Goal: Task Accomplishment & Management: Manage account settings

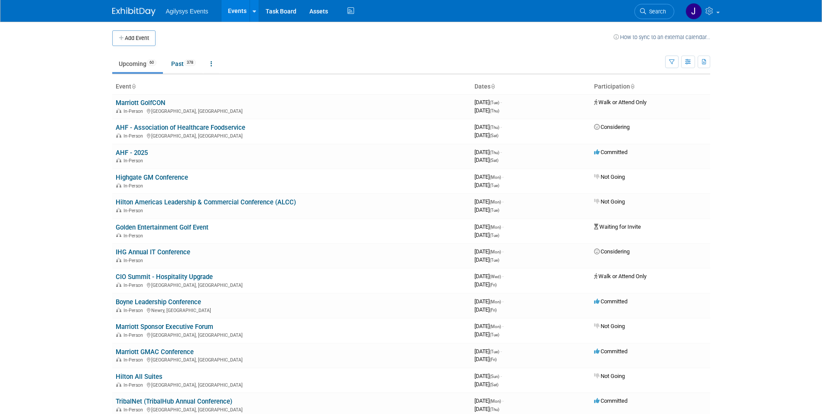
drag, startPoint x: 649, startPoint y: 13, endPoint x: 653, endPoint y: 13, distance: 4.8
click at [649, 12] on span "Search" at bounding box center [656, 11] width 20 height 7
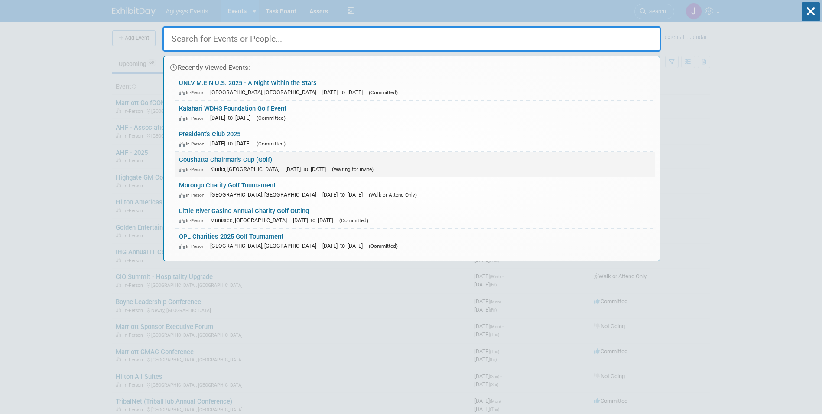
click at [219, 158] on link "Coushatta Chairman's Cup (Golf) In-Person Kinder, LA [DATE] to [DATE] (Waiting …" at bounding box center [415, 164] width 481 height 25
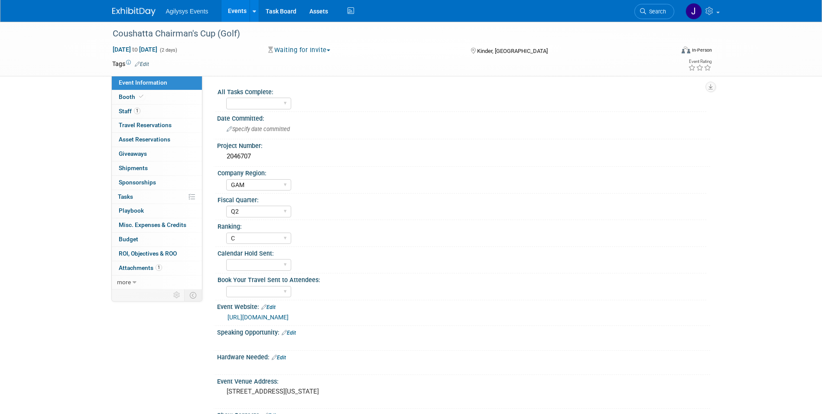
select select "GAM"
select select "Q2"
select select "C"
click at [330, 50] on span "button" at bounding box center [328, 50] width 3 height 2
click at [315, 62] on link "Committed" at bounding box center [307, 64] width 82 height 12
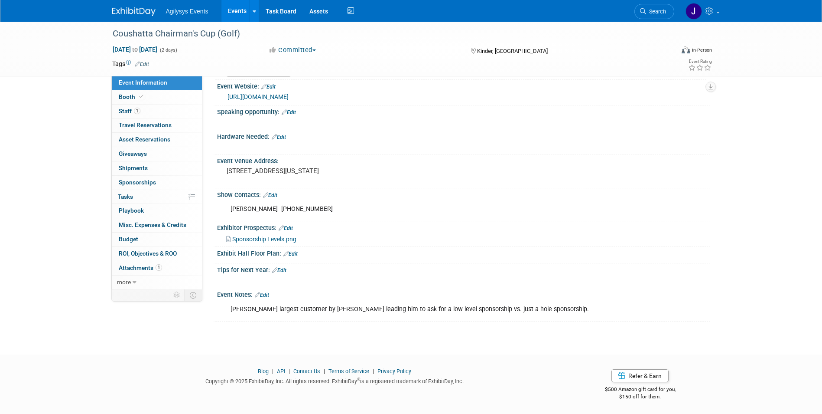
scroll to position [221, 0]
click at [124, 184] on span "Sponsorships 0" at bounding box center [137, 182] width 37 height 7
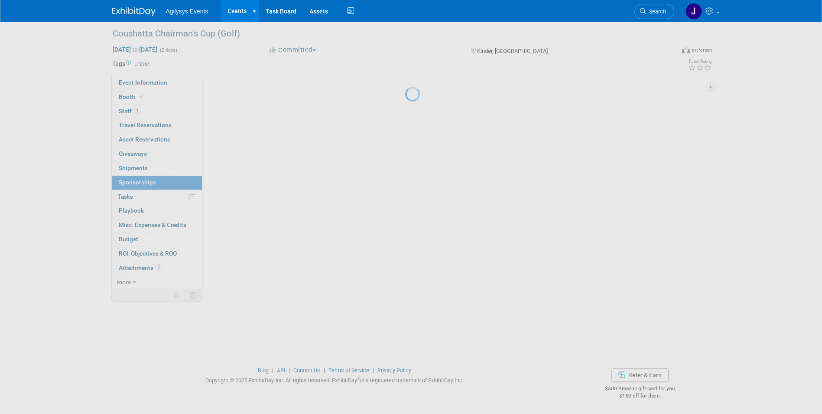
scroll to position [0, 0]
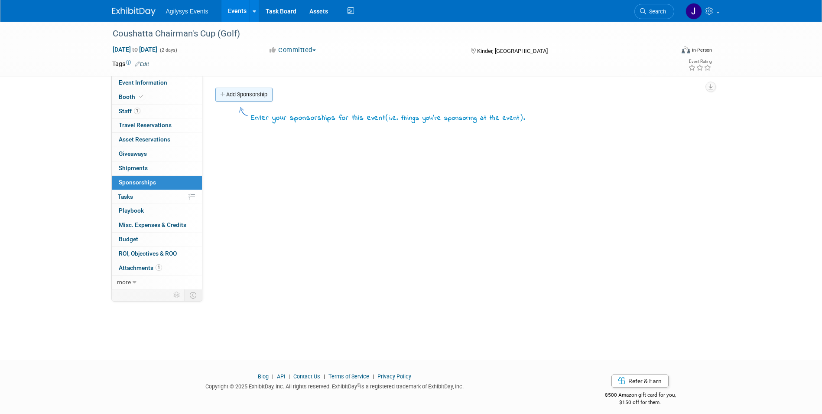
click at [230, 96] on link "Add Sponsorship" at bounding box center [243, 95] width 57 height 14
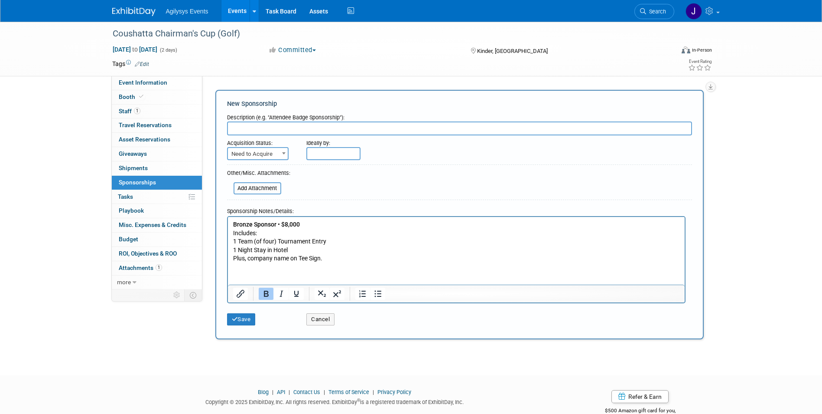
click at [252, 127] on input "text" at bounding box center [459, 128] width 465 height 14
type input "Bronze Sponsor"
click at [352, 228] on p "Bronze Sponsor • $8,000 Includes: 1 Team (of four) Tournament Entry 1 Night Sta…" at bounding box center [456, 241] width 447 height 42
click at [278, 158] on span "Need to Acquire" at bounding box center [258, 154] width 60 height 12
click at [278, 157] on span "Need to Acquire" at bounding box center [258, 154] width 60 height 12
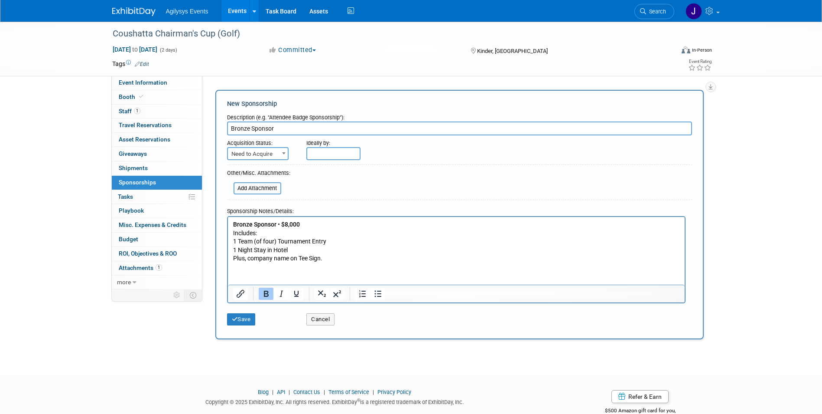
click at [281, 153] on span at bounding box center [284, 152] width 9 height 11
select select "2"
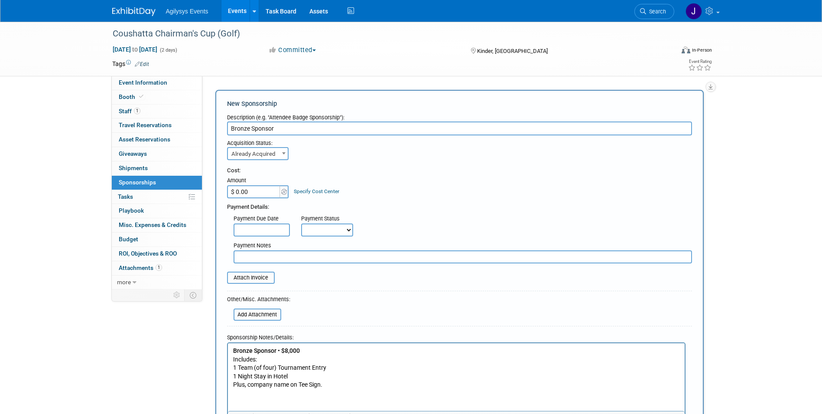
click at [259, 196] on input "$ 0.00" at bounding box center [254, 191] width 54 height 13
type input "$ 8,000.00"
click at [463, 211] on div "Payment Due Date Payment Status Not Paid Yet Partially Paid Paid in Full Next P…" at bounding box center [460, 223] width 478 height 25
click at [252, 256] on input "text" at bounding box center [463, 256] width 459 height 13
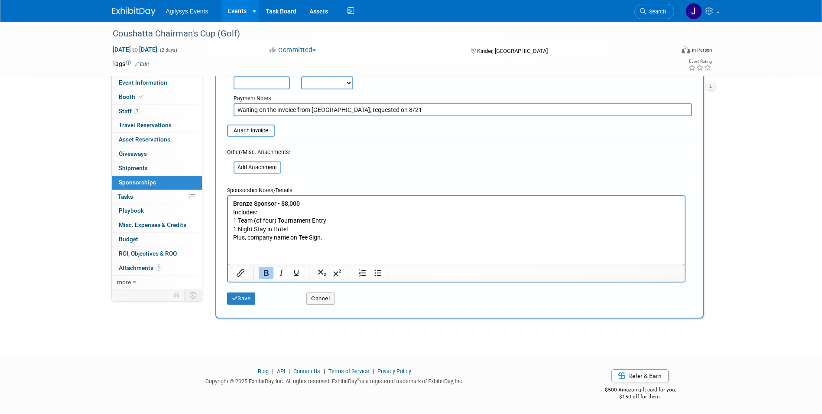
scroll to position [149, 0]
type input "Waiting on the invoice from [GEOGRAPHIC_DATA]; requested on 8/21"
click at [241, 298] on button "Save" at bounding box center [241, 297] width 29 height 12
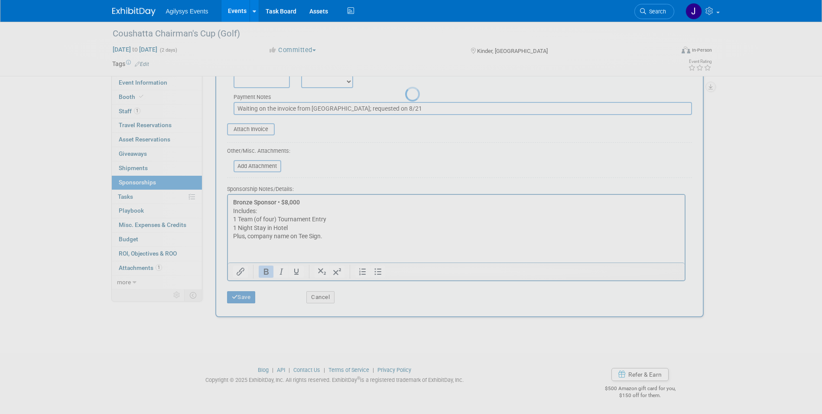
scroll to position [7, 0]
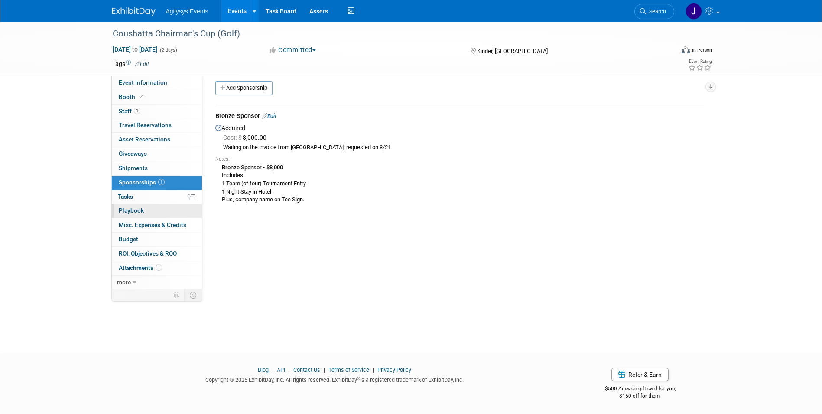
click at [135, 209] on span "Playbook 0" at bounding box center [131, 210] width 25 height 7
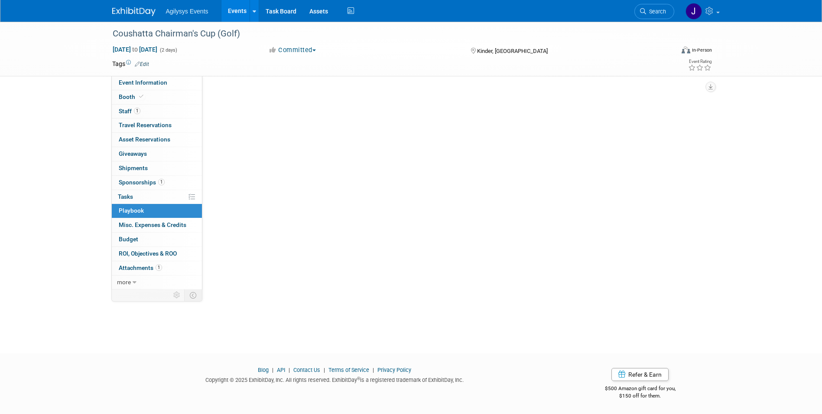
scroll to position [0, 0]
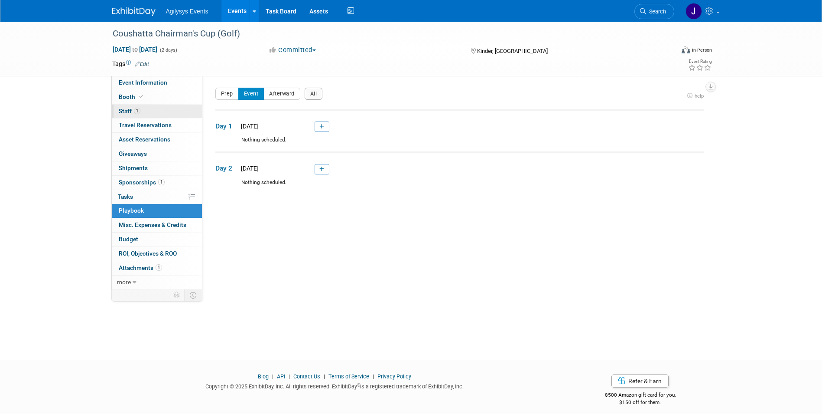
click at [125, 110] on span "Staff 1" at bounding box center [130, 111] width 22 height 7
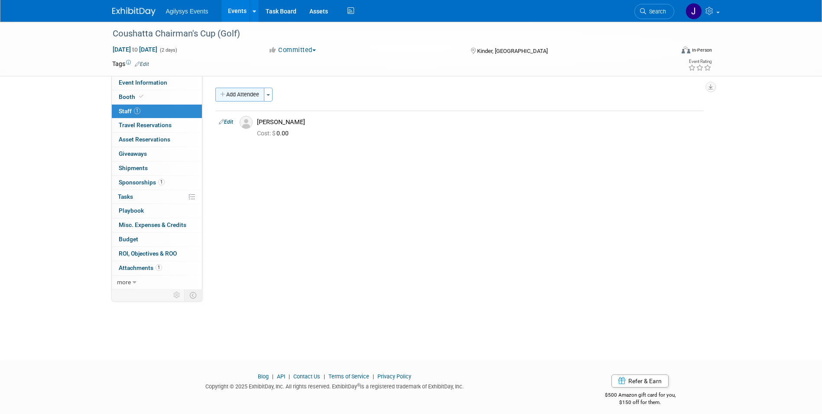
click at [239, 91] on button "Add Attendee" at bounding box center [239, 95] width 49 height 14
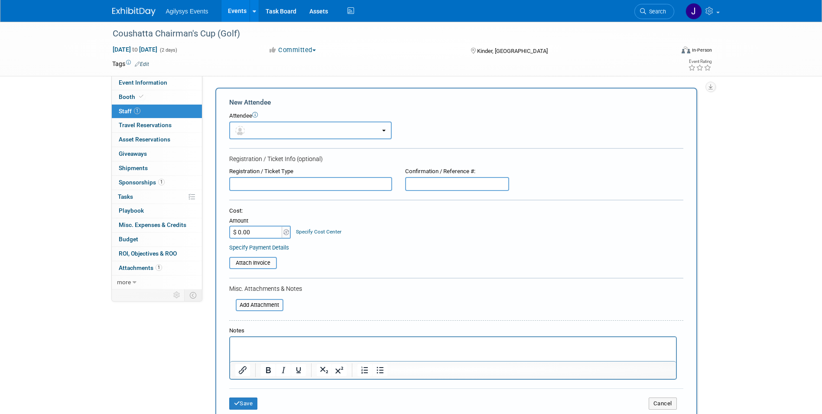
click at [261, 129] on button "button" at bounding box center [310, 130] width 163 height 18
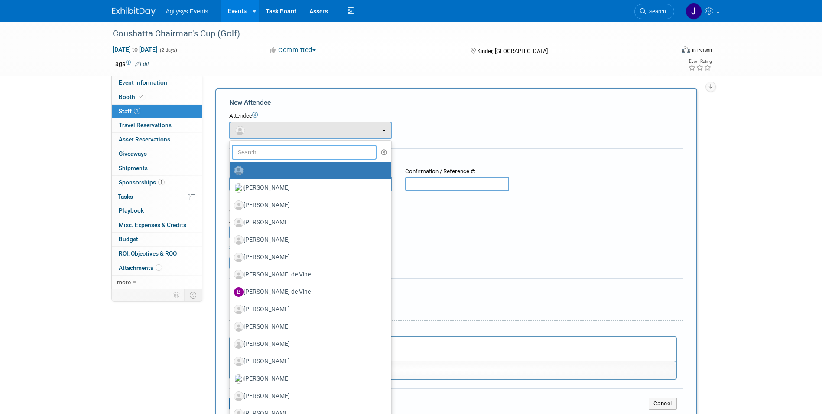
click at [260, 152] on input "text" at bounding box center [304, 152] width 145 height 15
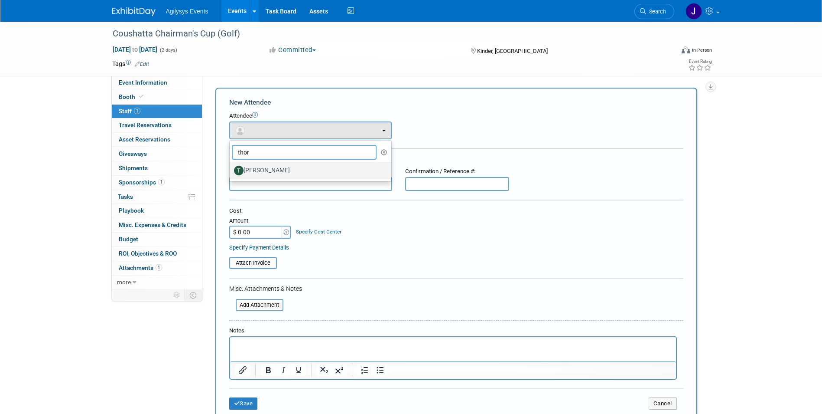
type input "thor"
click at [261, 172] on label "[PERSON_NAME]" at bounding box center [308, 170] width 149 height 14
click at [231, 172] on input "[PERSON_NAME]" at bounding box center [228, 169] width 6 height 6
select select "2a9da2a2-4540-4421-a823-06c53f75b580"
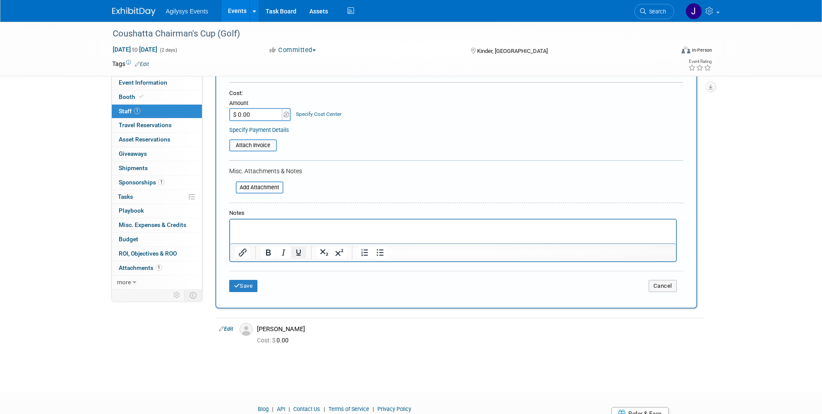
scroll to position [173, 0]
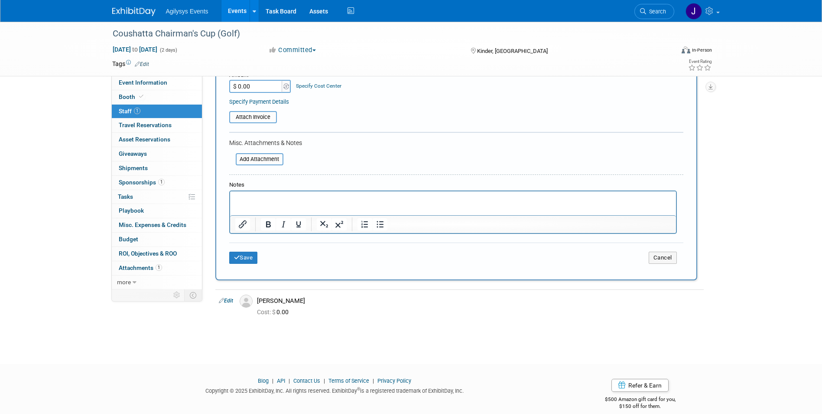
click at [250, 267] on div "Save Cancel" at bounding box center [456, 256] width 454 height 28
click at [249, 258] on button "Save" at bounding box center [243, 257] width 29 height 12
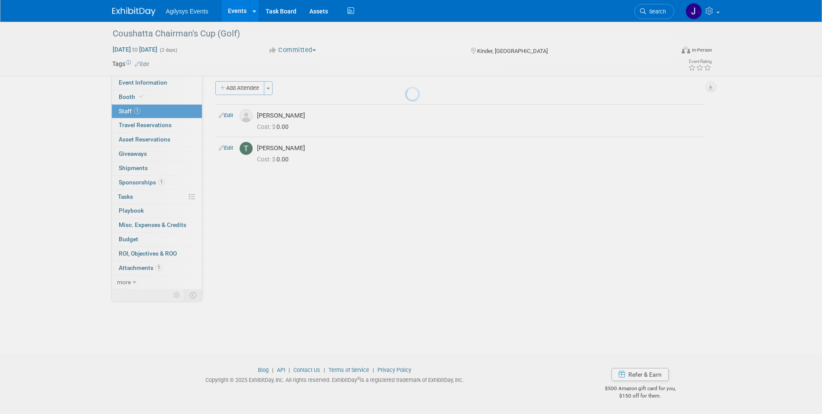
scroll to position [7, 0]
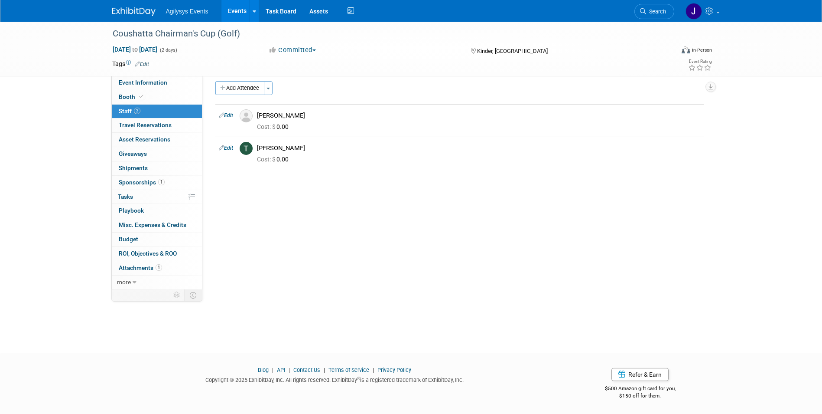
drag, startPoint x: 144, startPoint y: 68, endPoint x: 144, endPoint y: 74, distance: 5.6
click at [144, 71] on div "Tags Edit Event Rating" at bounding box center [412, 65] width 613 height 15
click at [144, 82] on span "Event Information" at bounding box center [143, 82] width 49 height 7
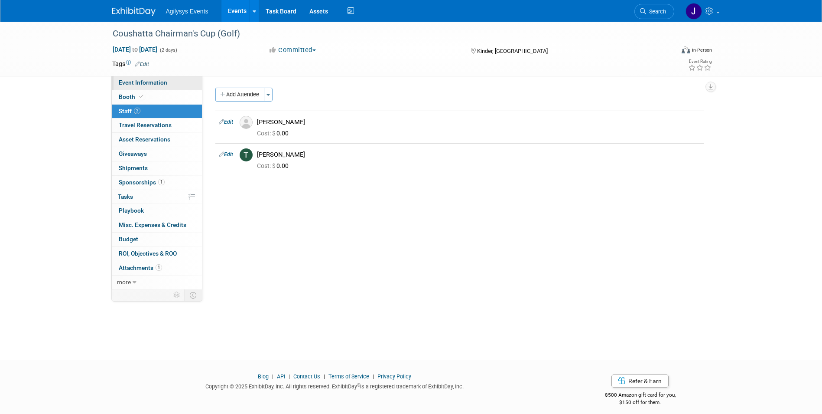
select select "GAM"
select select "Q2"
select select "C"
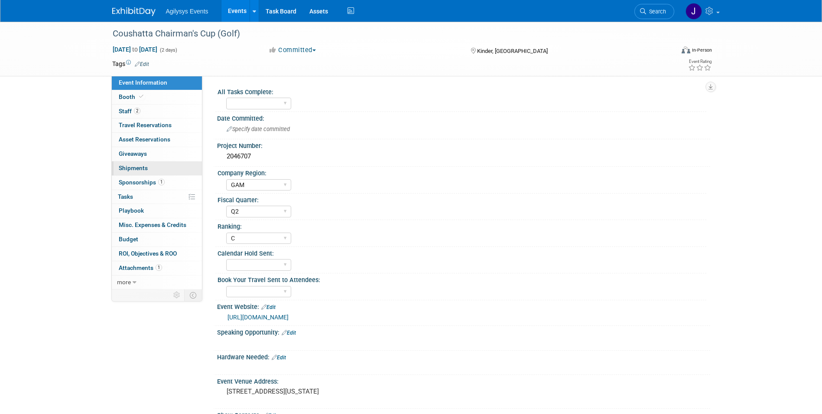
click at [133, 163] on link "0 Shipments 0" at bounding box center [157, 168] width 90 height 14
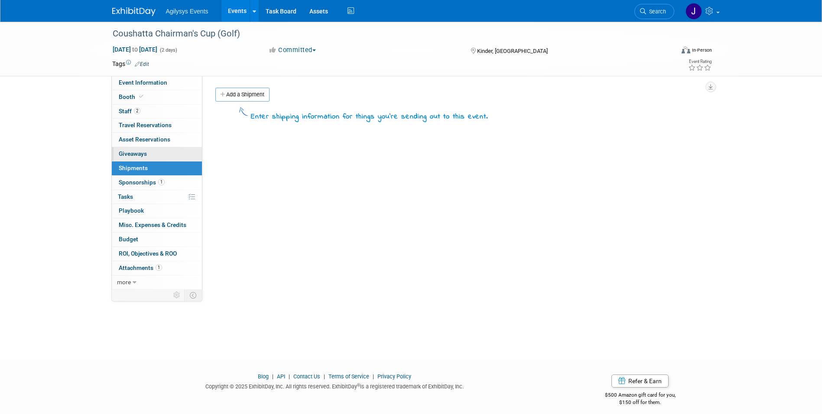
click at [134, 155] on span "Giveaways 0" at bounding box center [133, 153] width 28 height 7
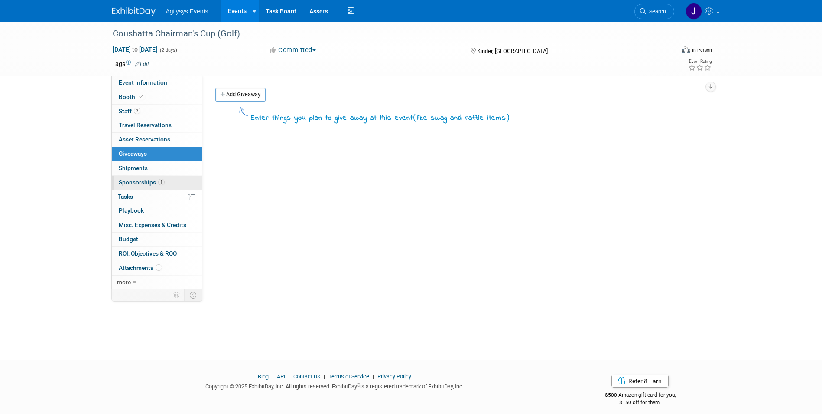
click at [133, 180] on span "Sponsorships 1" at bounding box center [142, 182] width 46 height 7
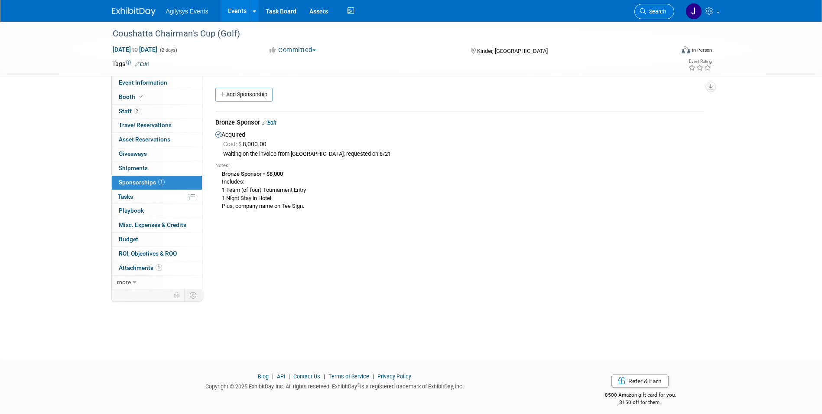
click at [658, 12] on span "Search" at bounding box center [656, 11] width 20 height 7
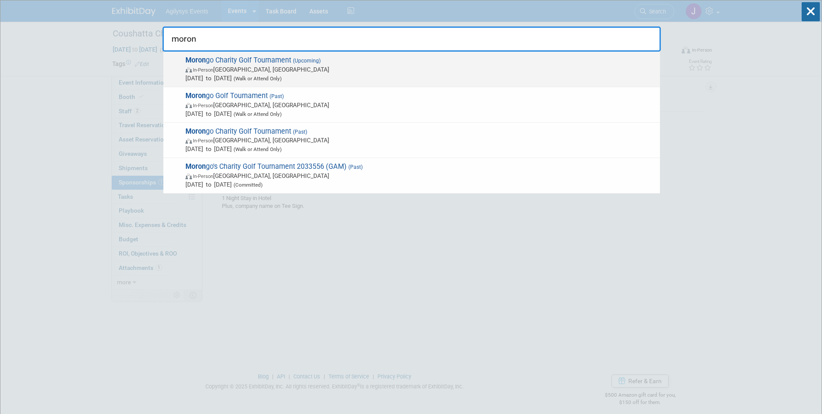
type input "moron"
click at [274, 72] on span "In-Person [GEOGRAPHIC_DATA], [GEOGRAPHIC_DATA]" at bounding box center [421, 69] width 470 height 9
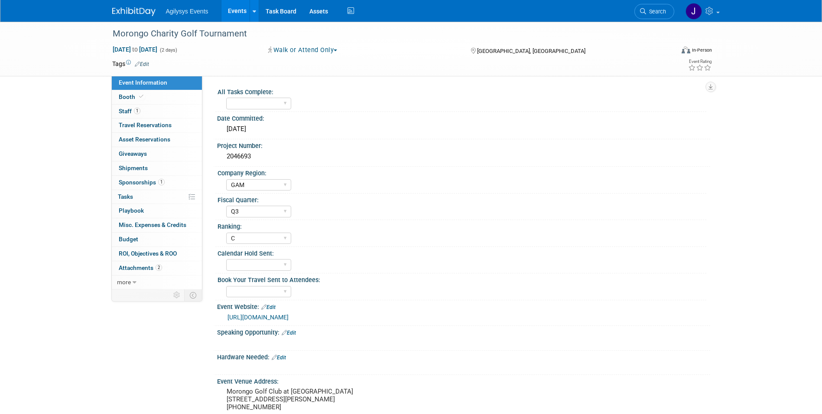
select select "GAM"
select select "Q3"
select select "C"
click at [136, 184] on span "Sponsorships 1" at bounding box center [142, 182] width 46 height 7
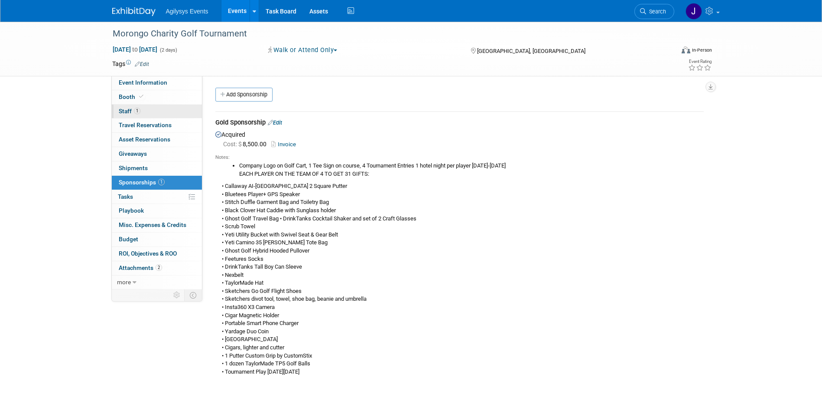
click at [126, 110] on span "Staff 1" at bounding box center [130, 111] width 22 height 7
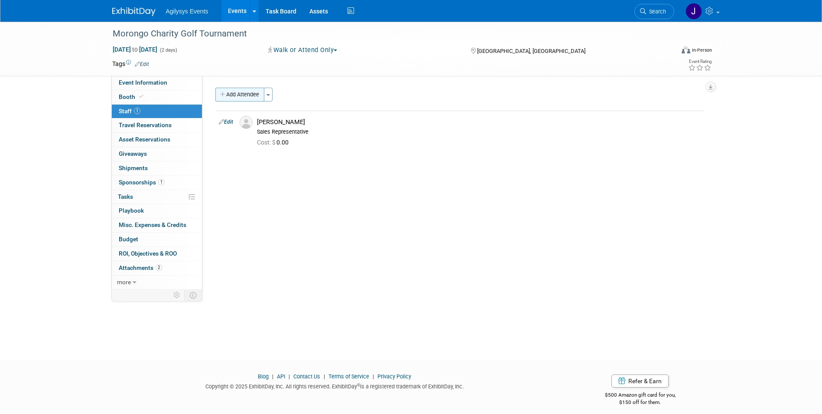
click at [231, 96] on button "Add Attendee" at bounding box center [239, 95] width 49 height 14
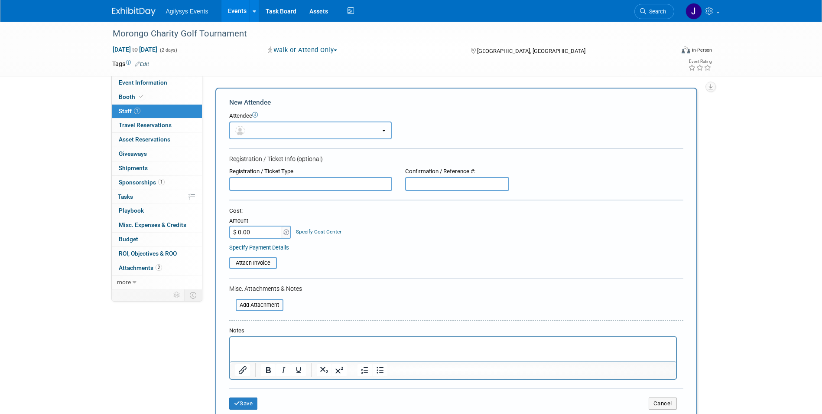
click at [326, 129] on button "button" at bounding box center [310, 130] width 163 height 18
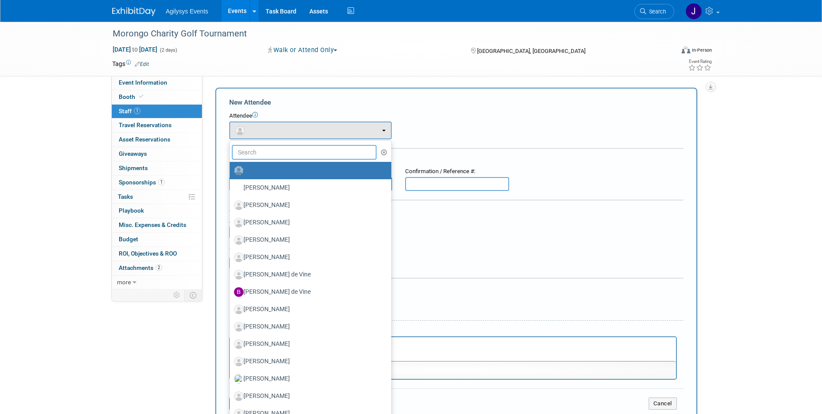
click at [295, 155] on input "text" at bounding box center [304, 152] width 145 height 15
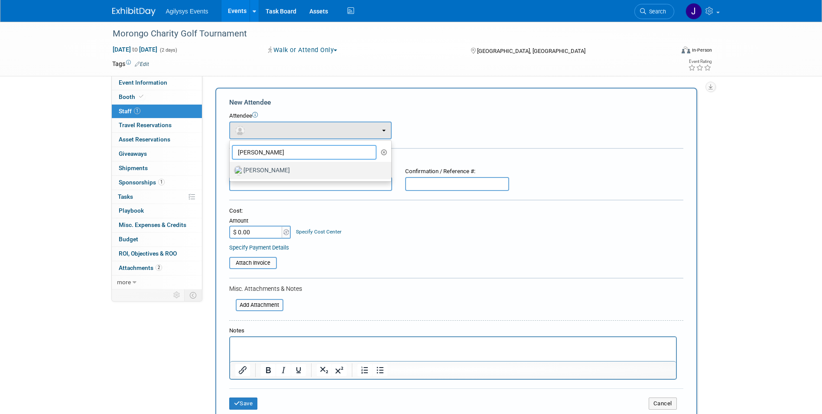
type input "carr"
click at [289, 168] on label "[PERSON_NAME]" at bounding box center [308, 170] width 149 height 14
click at [231, 168] on input "[PERSON_NAME]" at bounding box center [228, 169] width 6 height 6
select select "07172472-25a0-44cb-bf90-83a7c5887193"
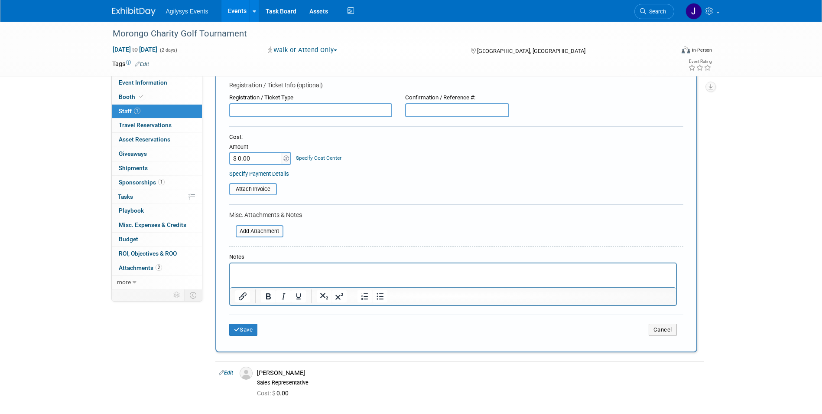
scroll to position [194, 0]
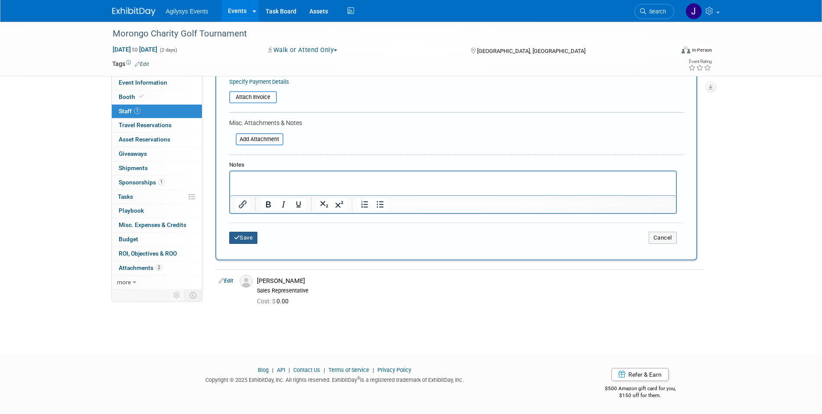
click at [246, 242] on button "Save" at bounding box center [243, 237] width 29 height 12
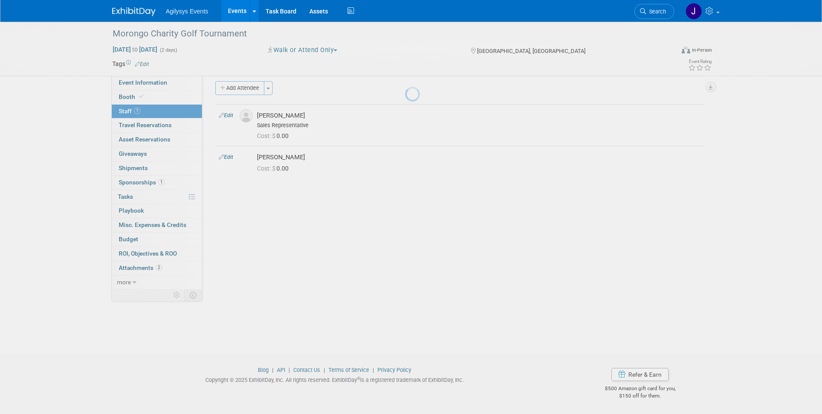
scroll to position [7, 0]
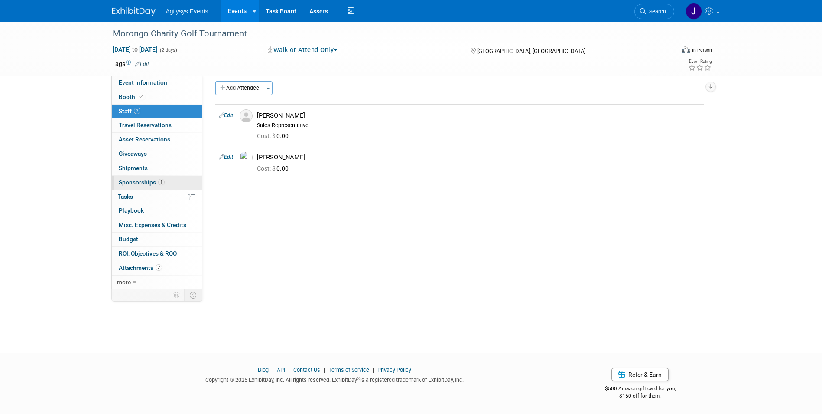
click at [147, 184] on span "Sponsorships 1" at bounding box center [142, 182] width 46 height 7
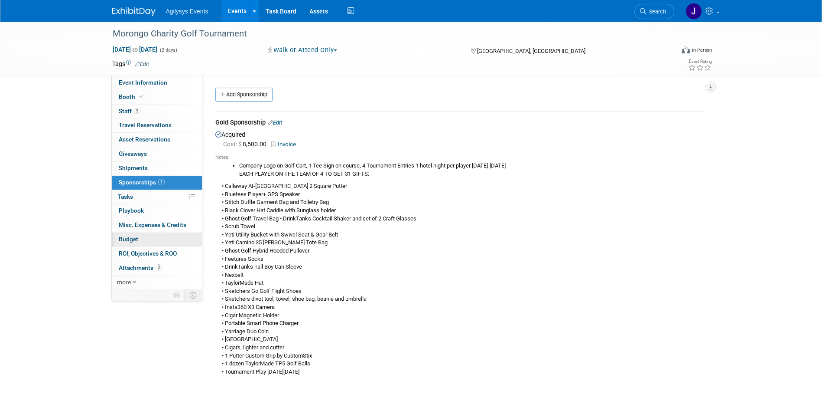
click at [130, 236] on span "Budget" at bounding box center [129, 238] width 20 height 7
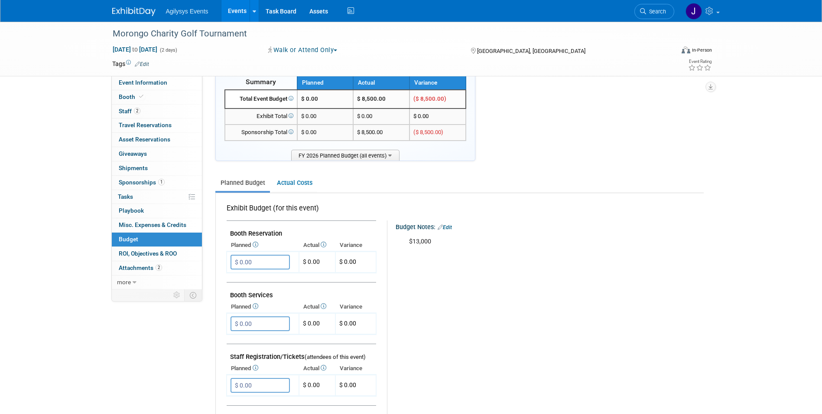
scroll to position [43, 0]
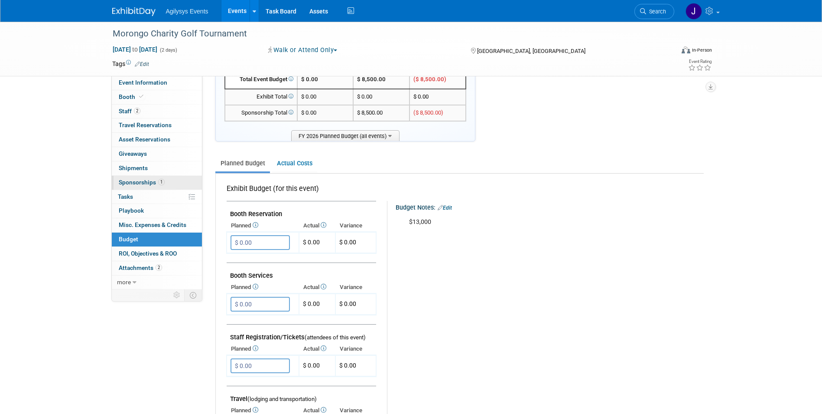
click at [141, 180] on span "Sponsorships 1" at bounding box center [142, 182] width 46 height 7
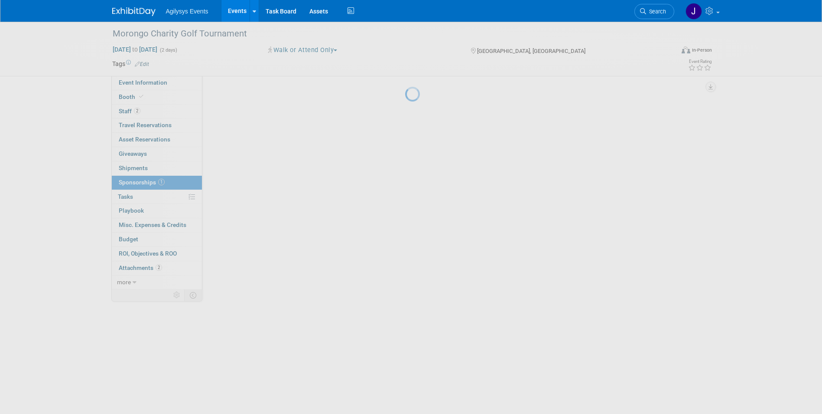
scroll to position [0, 0]
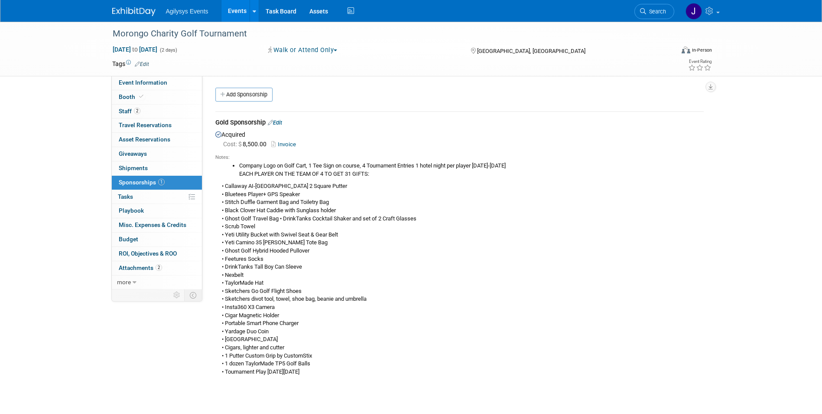
click at [291, 50] on button "Walk or Attend Only" at bounding box center [302, 50] width 75 height 9
click at [291, 61] on link "Committed" at bounding box center [307, 64] width 82 height 12
click at [128, 111] on span "Staff 2" at bounding box center [130, 111] width 22 height 7
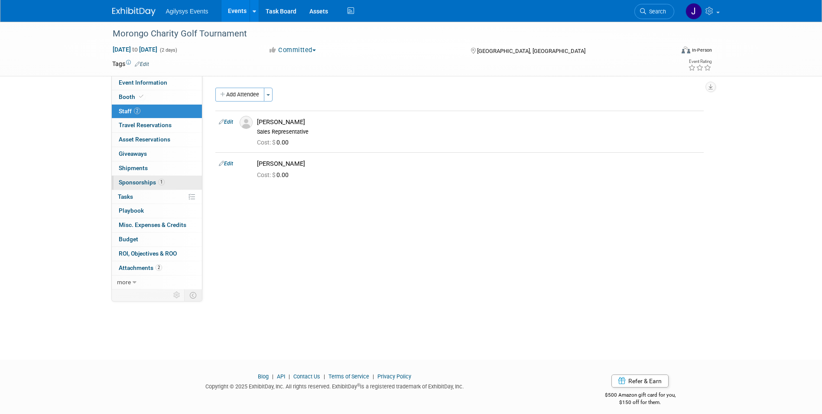
click at [133, 179] on span "Sponsorships 1" at bounding box center [142, 182] width 46 height 7
